Goal: Check status: Check status

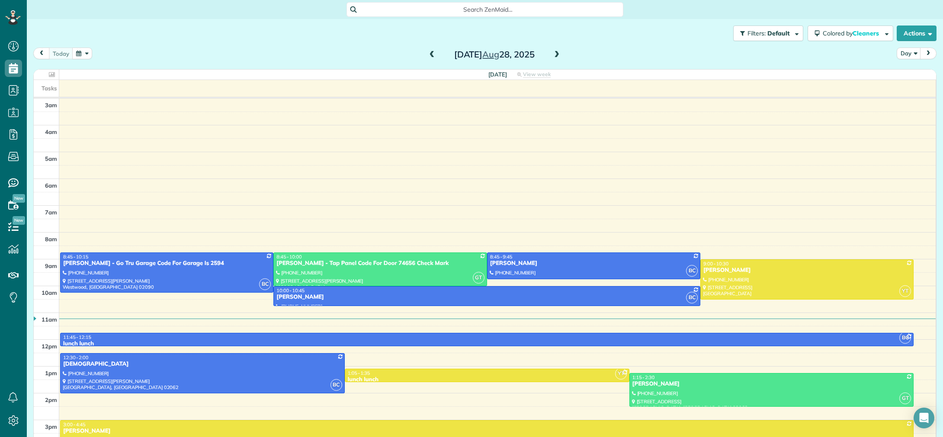
scroll to position [61, 0]
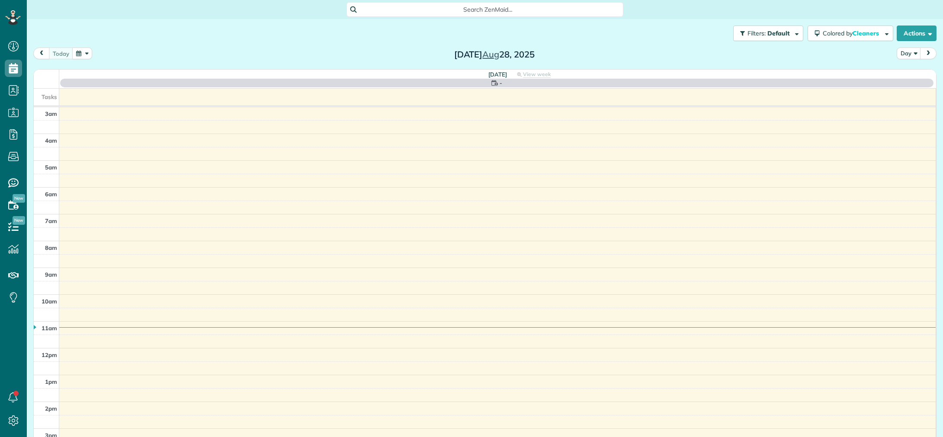
scroll to position [61, 0]
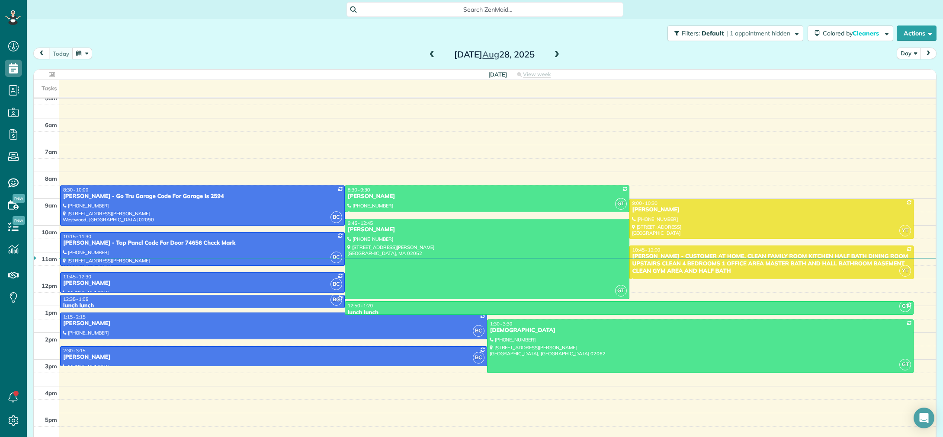
click at [433, 54] on span at bounding box center [432, 55] width 10 height 8
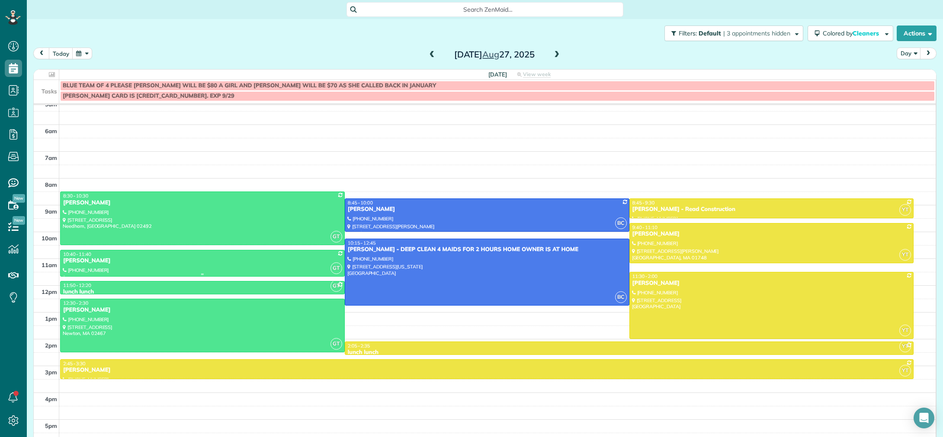
click at [248, 262] on div "[PERSON_NAME]" at bounding box center [202, 260] width 279 height 7
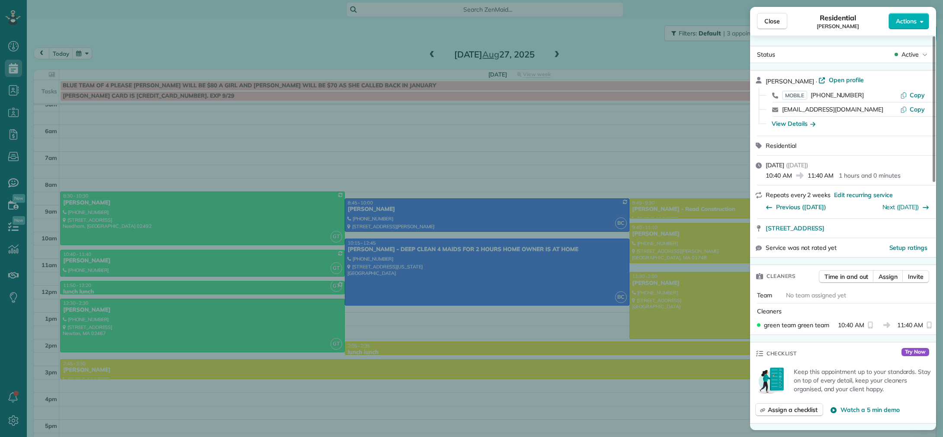
click at [224, 192] on div "Close Residential [PERSON_NAME] Actions Status Active [PERSON_NAME] · Open prof…" at bounding box center [471, 218] width 943 height 437
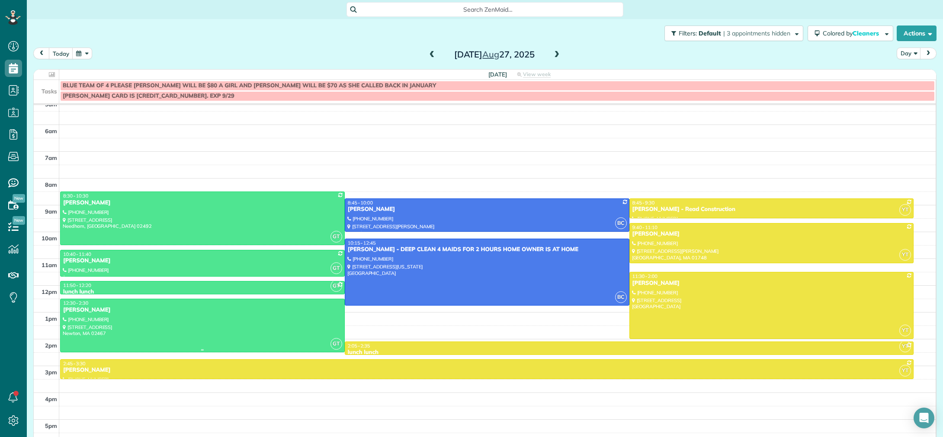
click at [286, 309] on div "[PERSON_NAME]" at bounding box center [202, 310] width 279 height 7
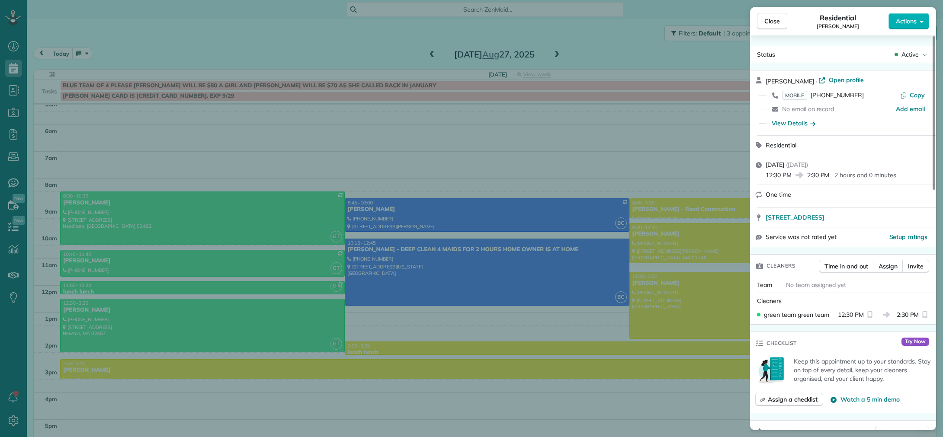
click at [321, 206] on div "Close Residential [PERSON_NAME] Actions Status Active [PERSON_NAME] · Open prof…" at bounding box center [471, 218] width 943 height 437
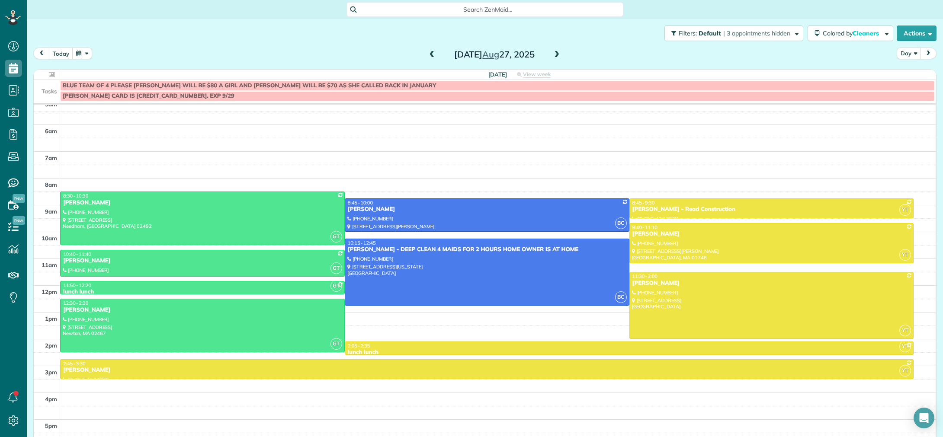
click at [430, 55] on span at bounding box center [432, 55] width 10 height 8
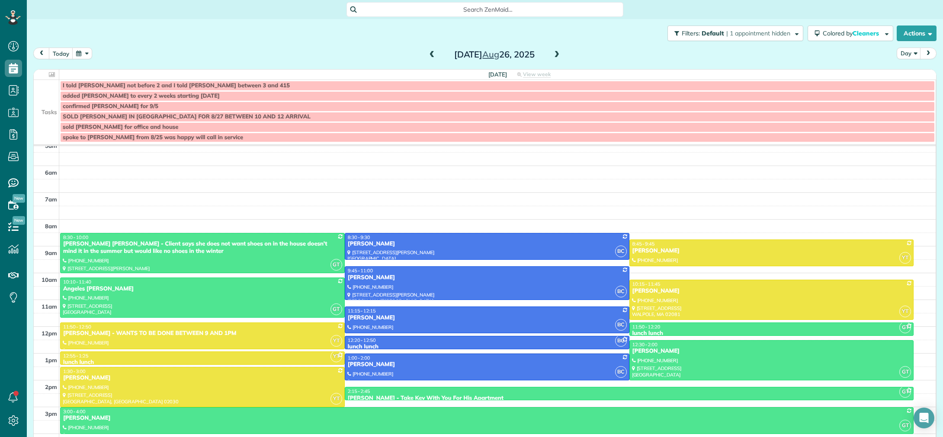
click at [430, 55] on span at bounding box center [432, 55] width 10 height 8
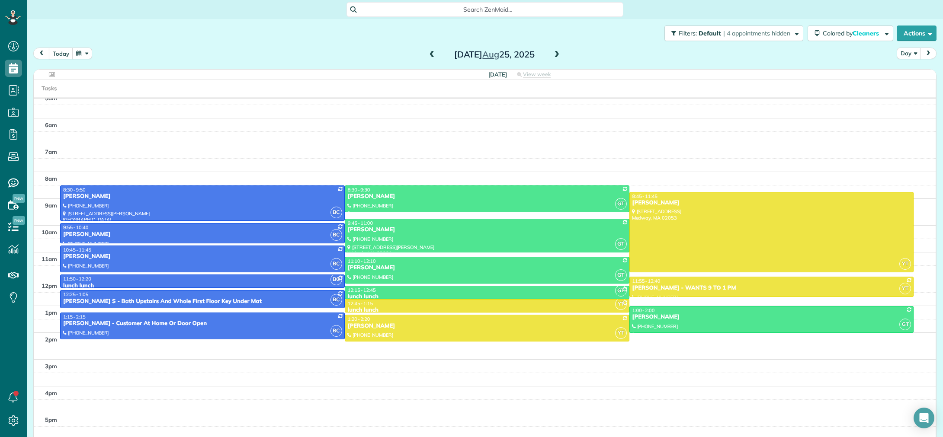
click at [429, 56] on span at bounding box center [432, 55] width 10 height 8
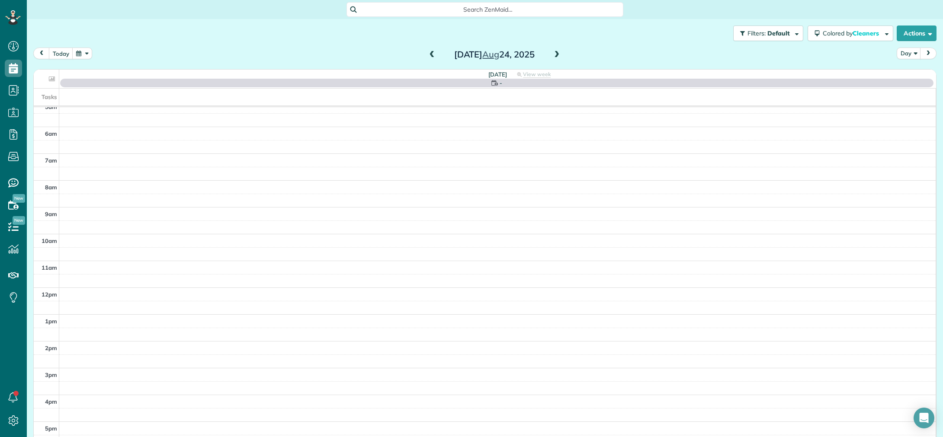
click at [429, 56] on span at bounding box center [432, 55] width 10 height 8
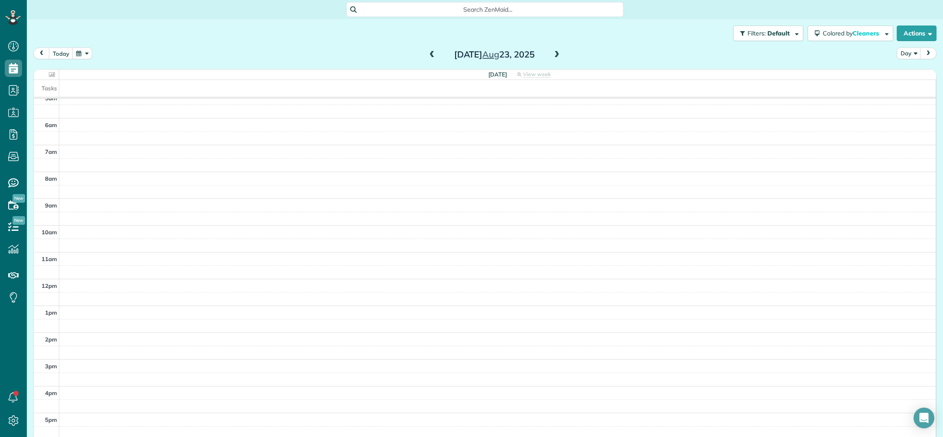
click at [429, 56] on span at bounding box center [432, 55] width 10 height 8
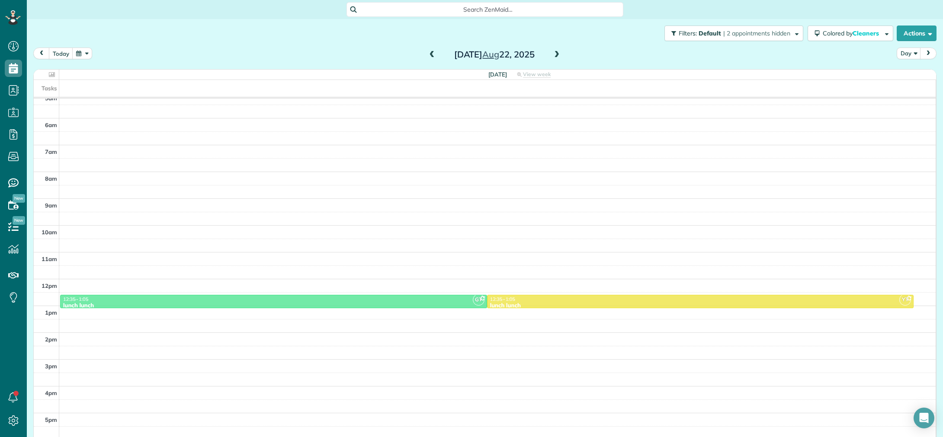
click at [429, 56] on span at bounding box center [432, 55] width 10 height 8
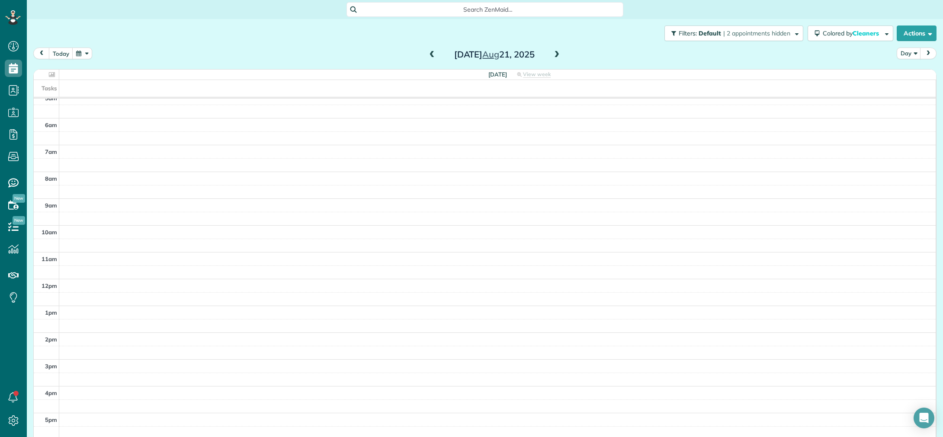
click at [429, 56] on span at bounding box center [432, 55] width 10 height 8
click at [554, 58] on span at bounding box center [557, 55] width 10 height 8
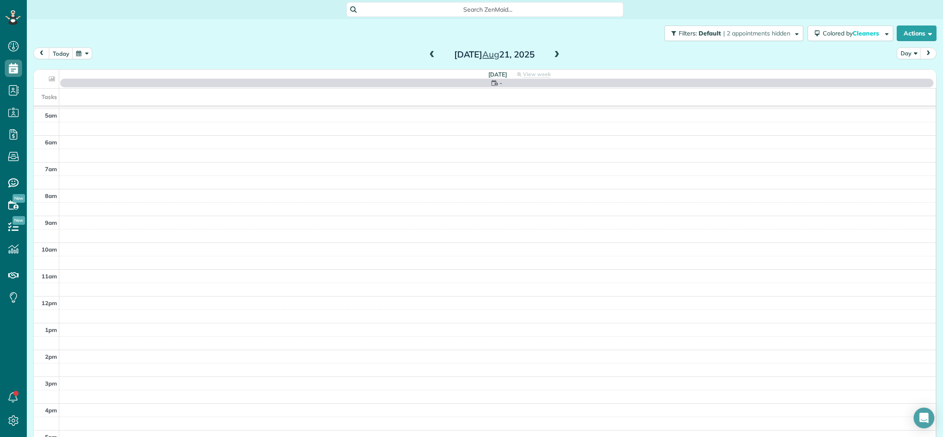
scroll to position [61, 0]
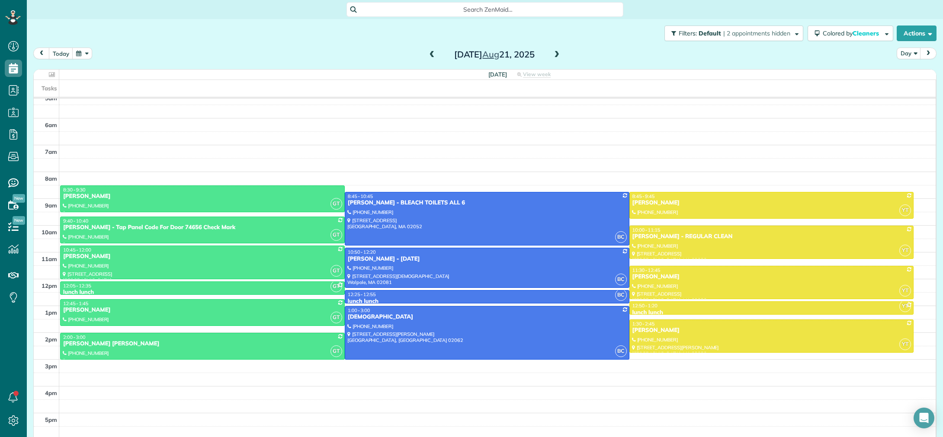
click at [430, 57] on span at bounding box center [432, 55] width 10 height 8
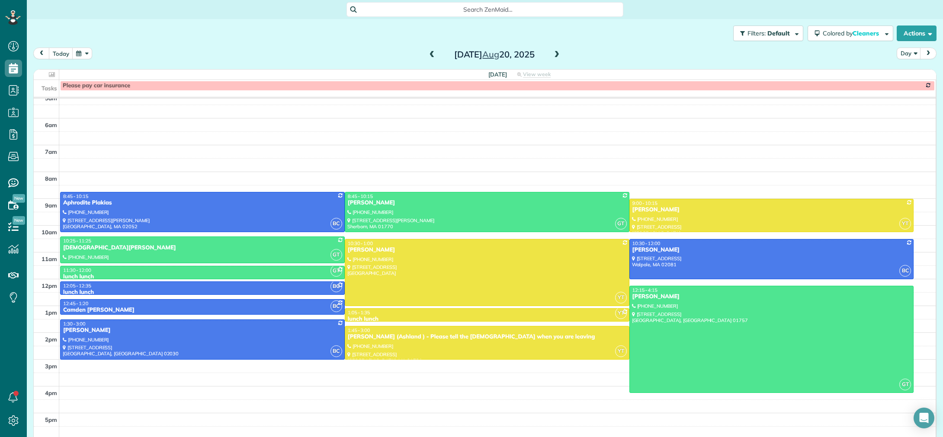
drag, startPoint x: 431, startPoint y: 57, endPoint x: 504, endPoint y: 67, distance: 74.2
click at [431, 57] on span at bounding box center [432, 55] width 10 height 8
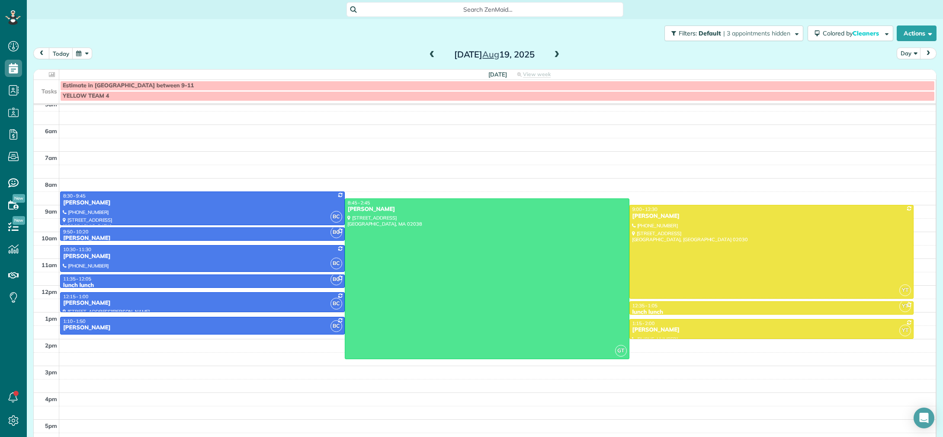
click at [555, 58] on span at bounding box center [557, 55] width 10 height 8
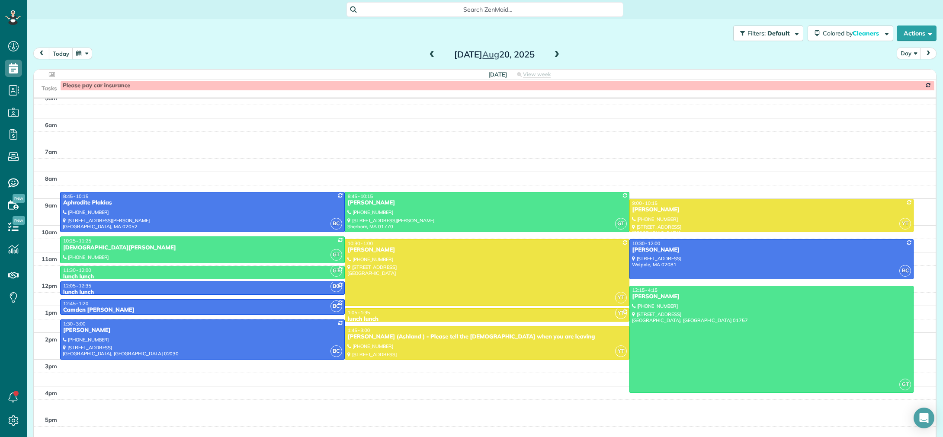
click at [429, 59] on span at bounding box center [432, 54] width 10 height 13
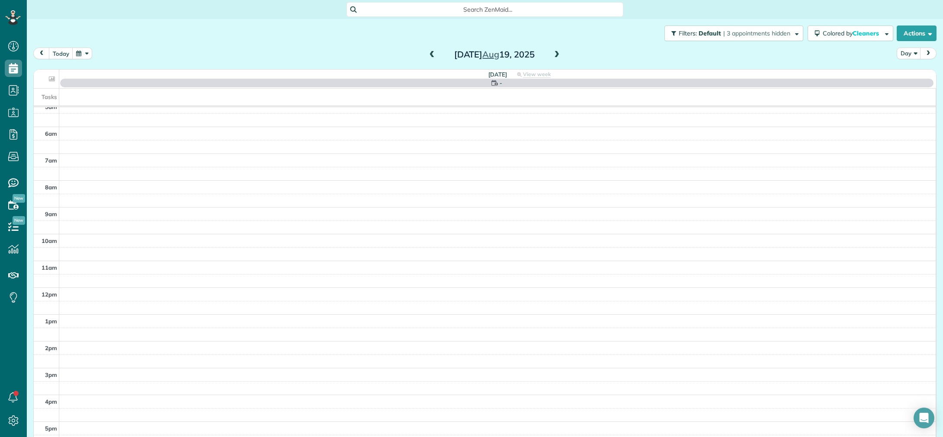
click at [432, 53] on span at bounding box center [432, 55] width 10 height 8
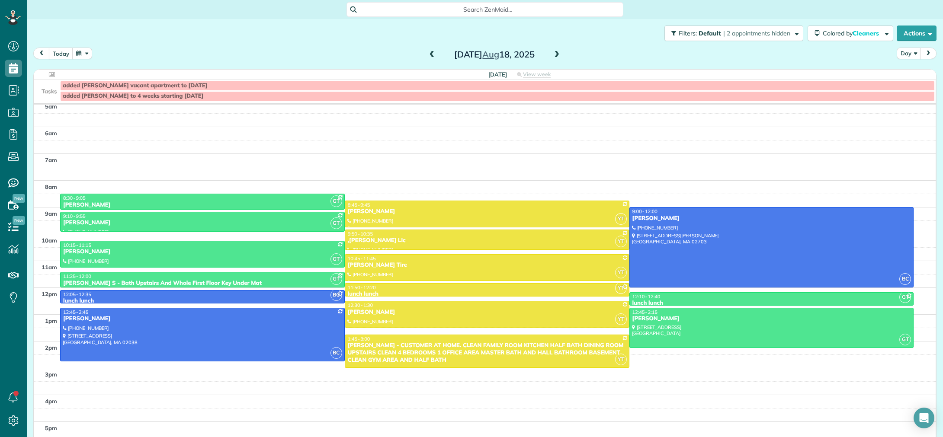
scroll to position [52, 0]
